Goal: Book appointment/travel/reservation

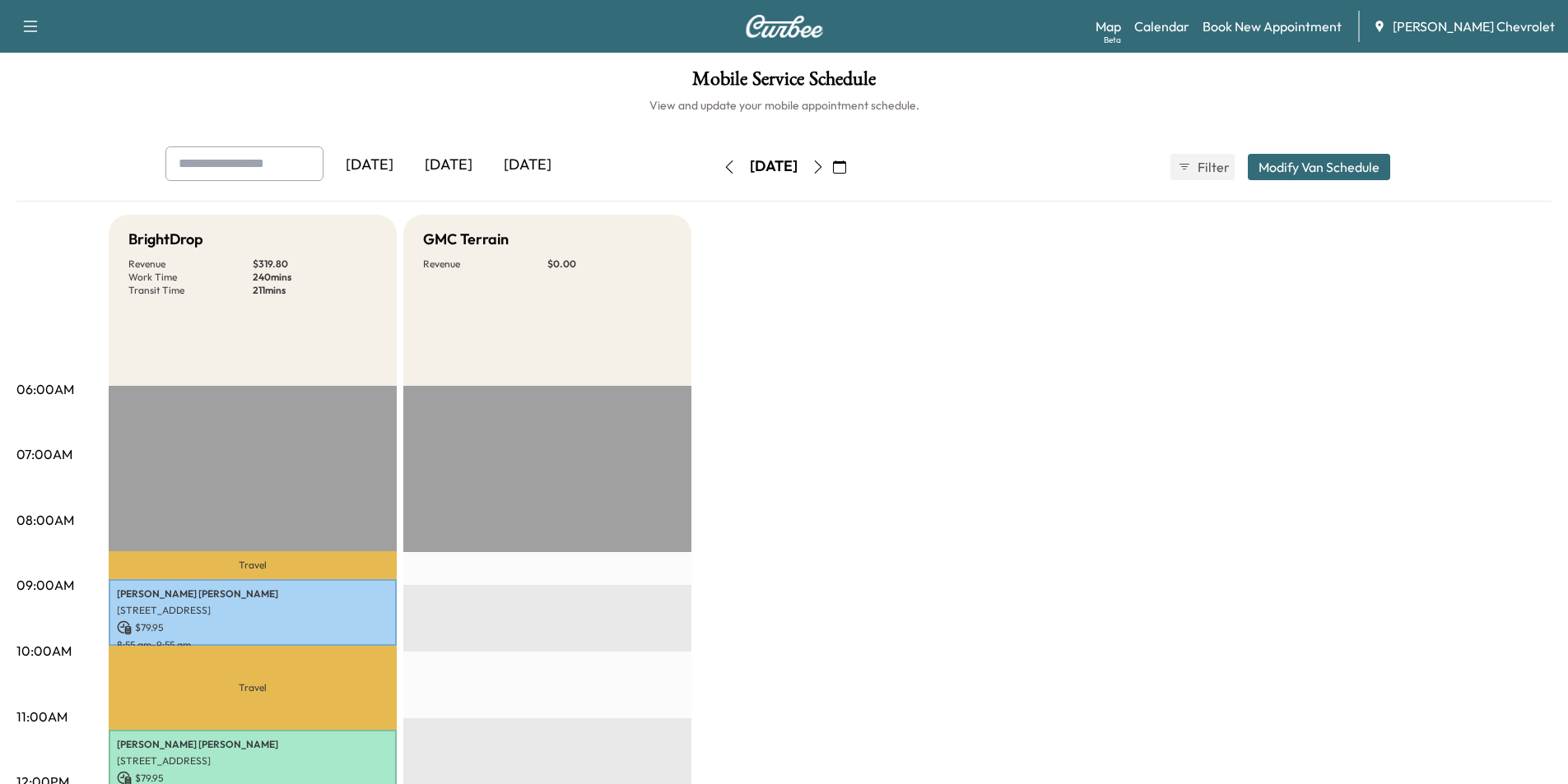
click at [846, 167] on icon "button" at bounding box center [839, 167] width 14 height 14
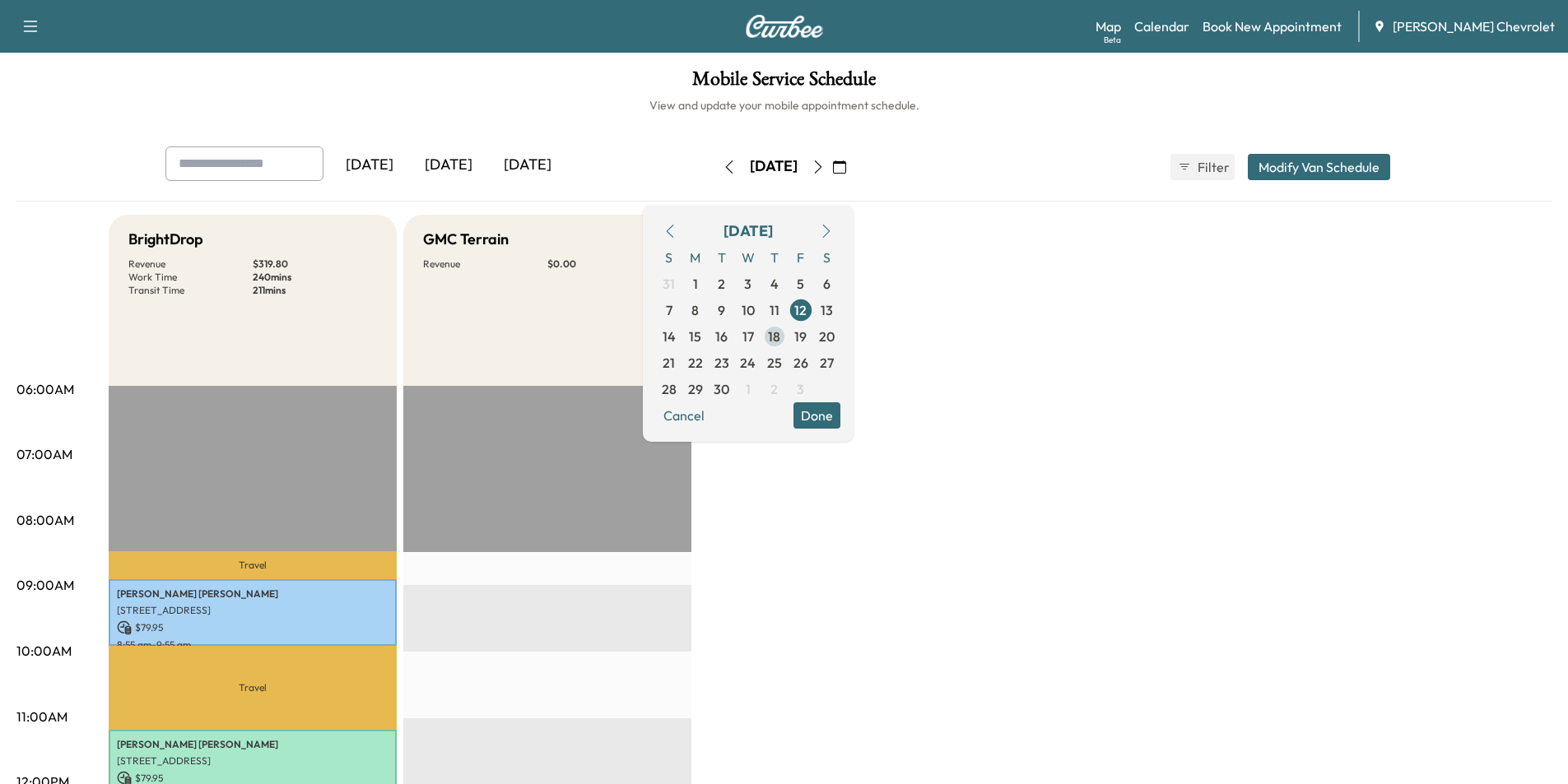
click at [780, 335] on span "18" at bounding box center [774, 336] width 13 height 20
click at [793, 335] on span "18" at bounding box center [780, 336] width 26 height 26
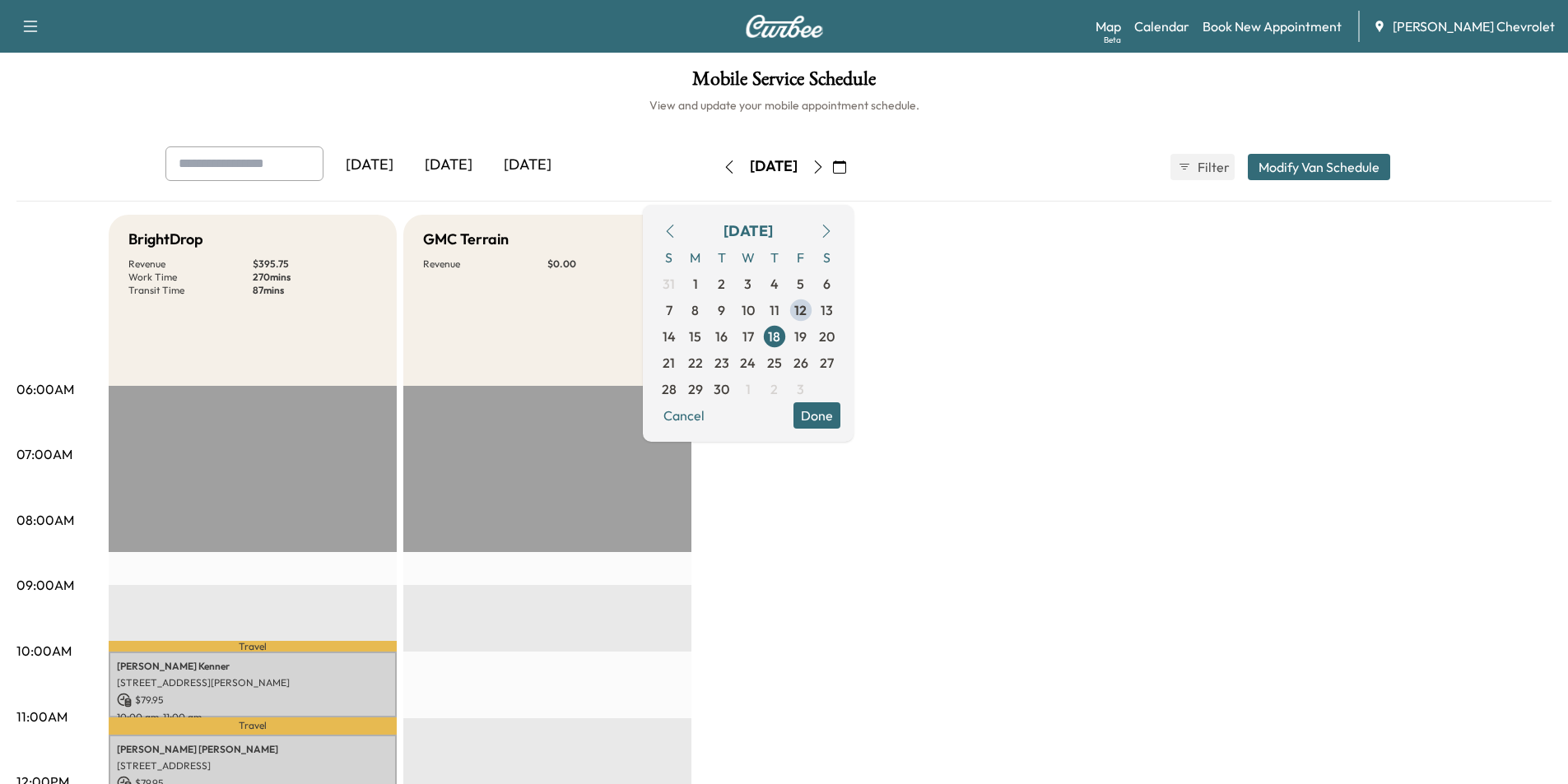
click at [840, 416] on button "Done" at bounding box center [817, 415] width 47 height 26
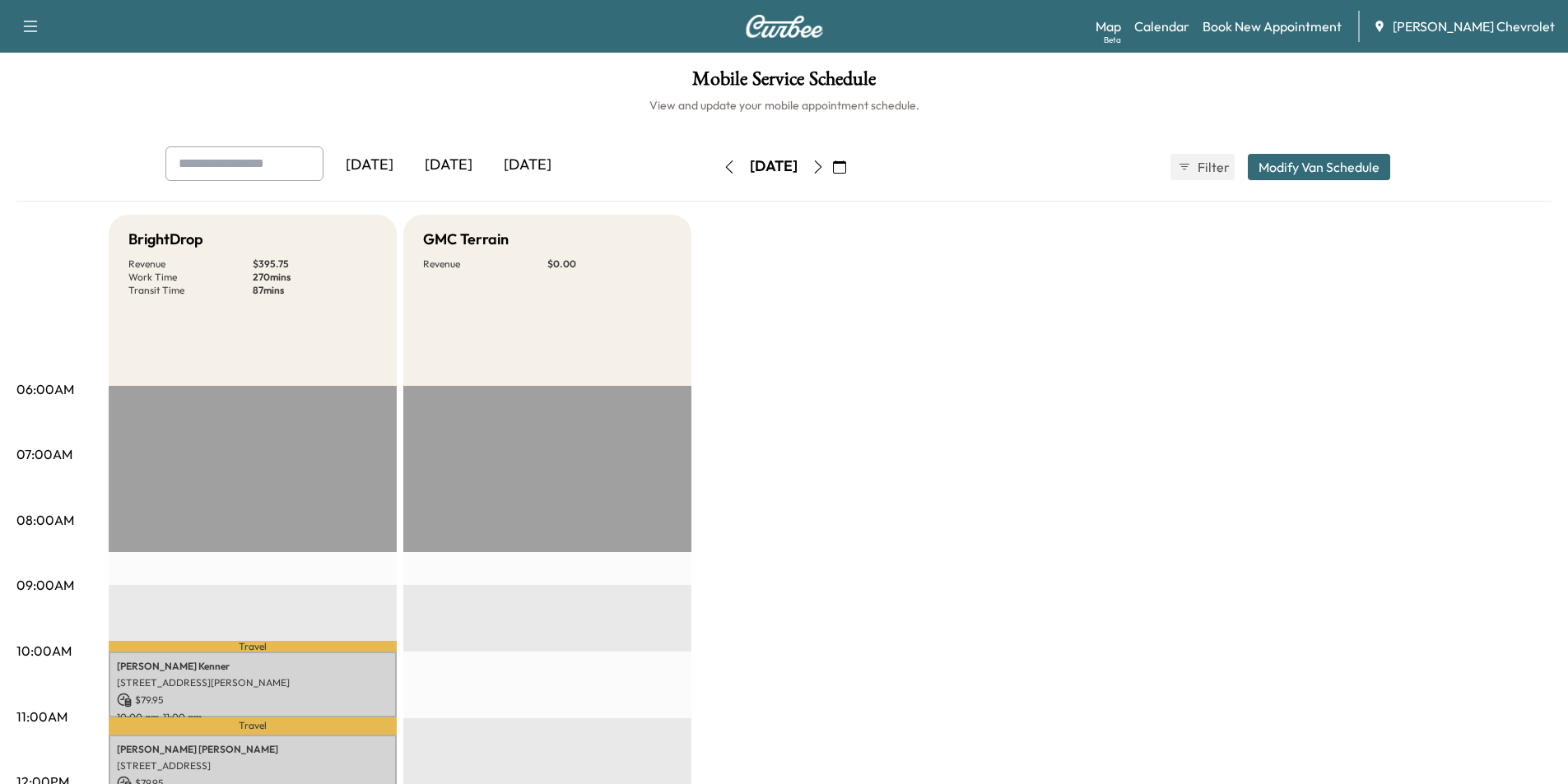
click at [846, 166] on icon "button" at bounding box center [839, 167] width 14 height 14
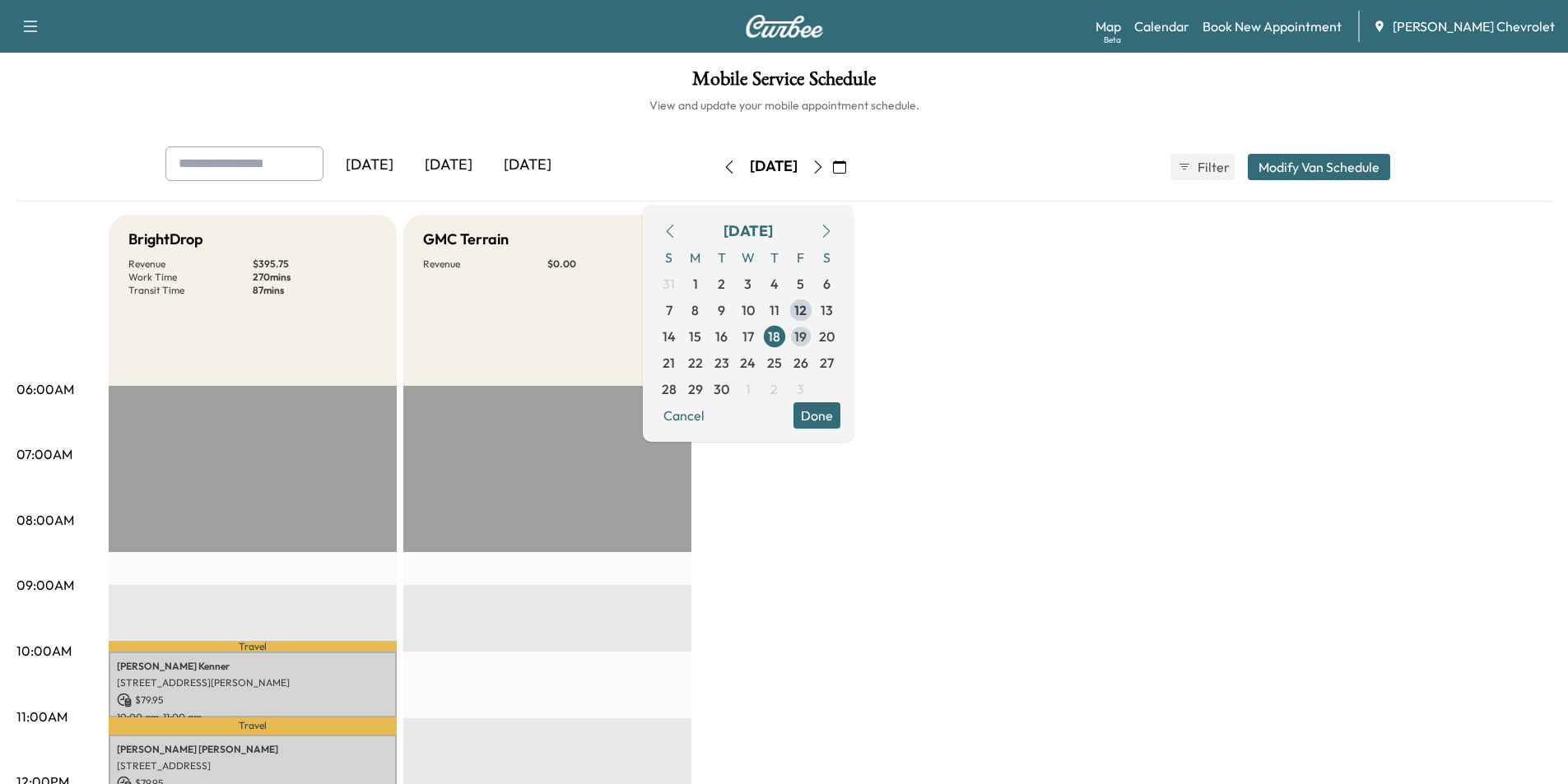
click at [806, 334] on span "19" at bounding box center [801, 336] width 13 height 20
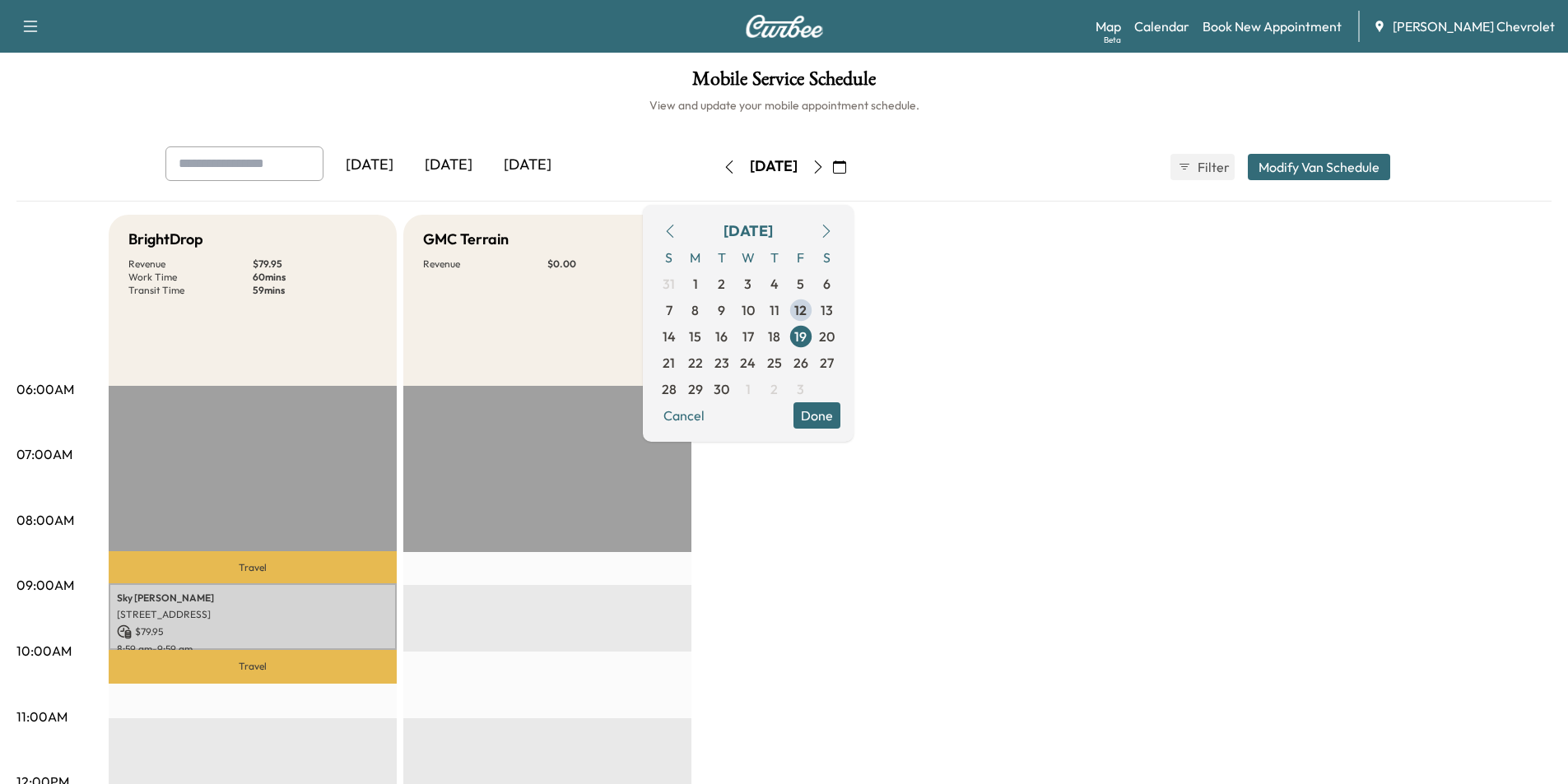
click at [840, 423] on button "Done" at bounding box center [817, 415] width 47 height 26
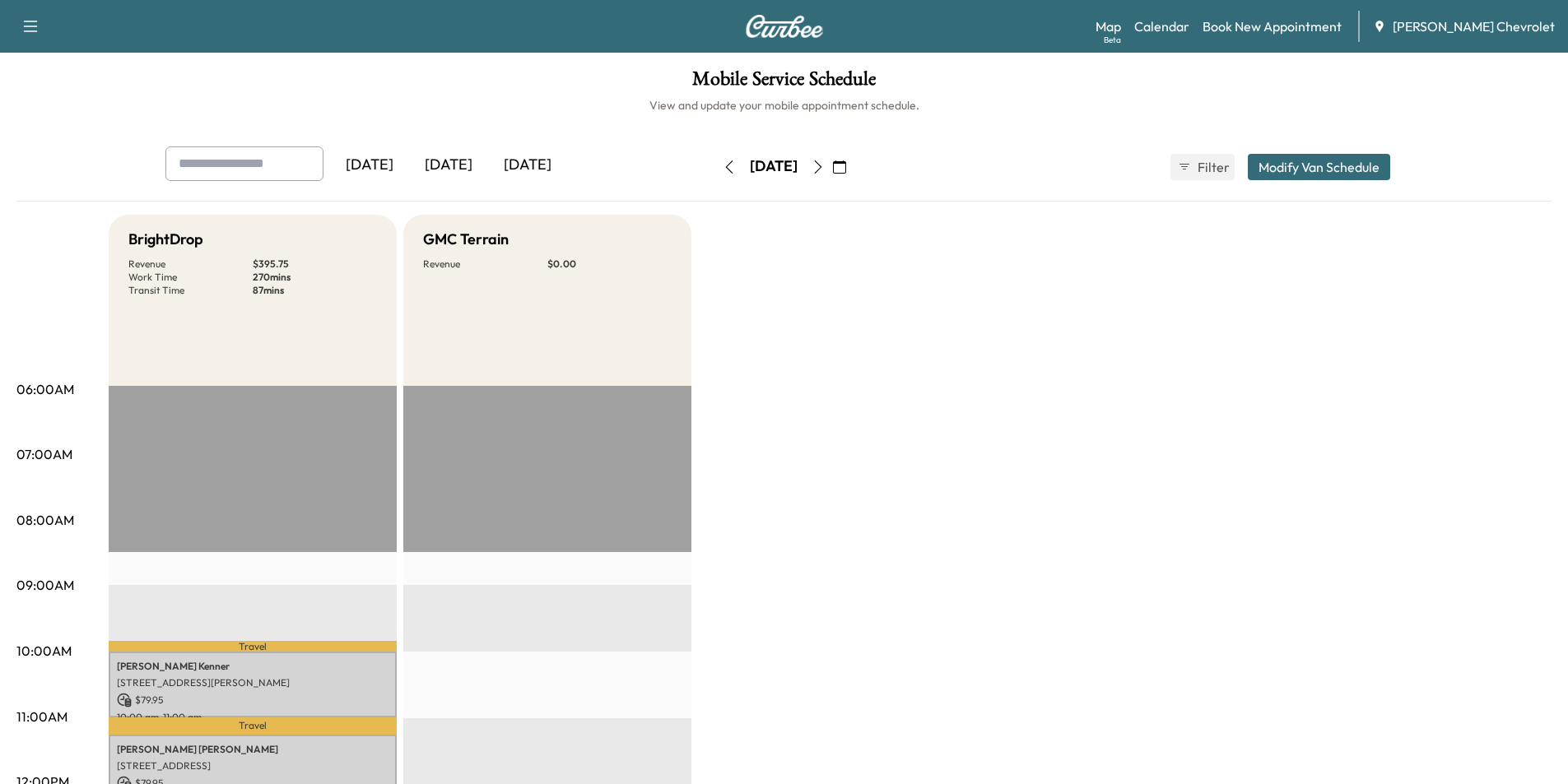
scroll to position [411, 0]
